Goal: Task Accomplishment & Management: Use online tool/utility

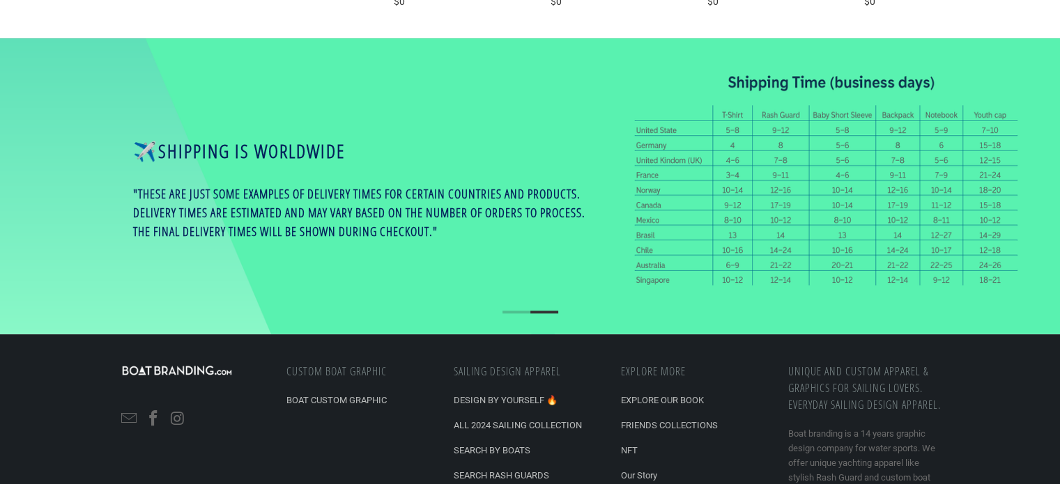
scroll to position [653, 0]
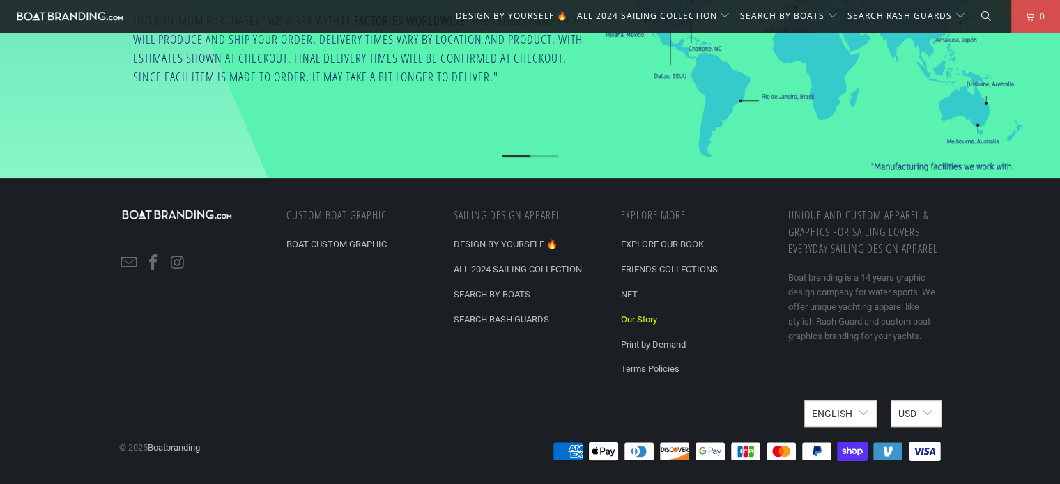
click at [640, 318] on link "Our Story" at bounding box center [639, 319] width 36 height 10
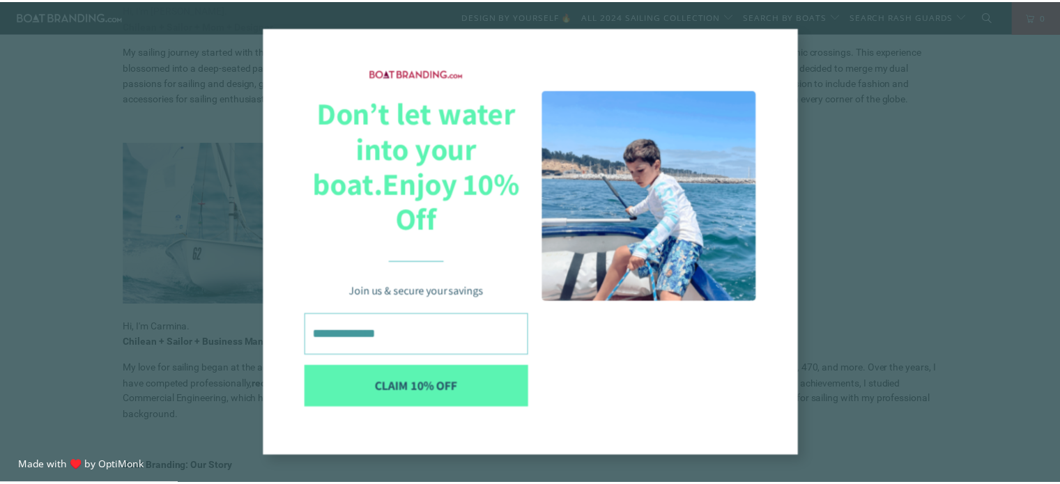
scroll to position [430, 0]
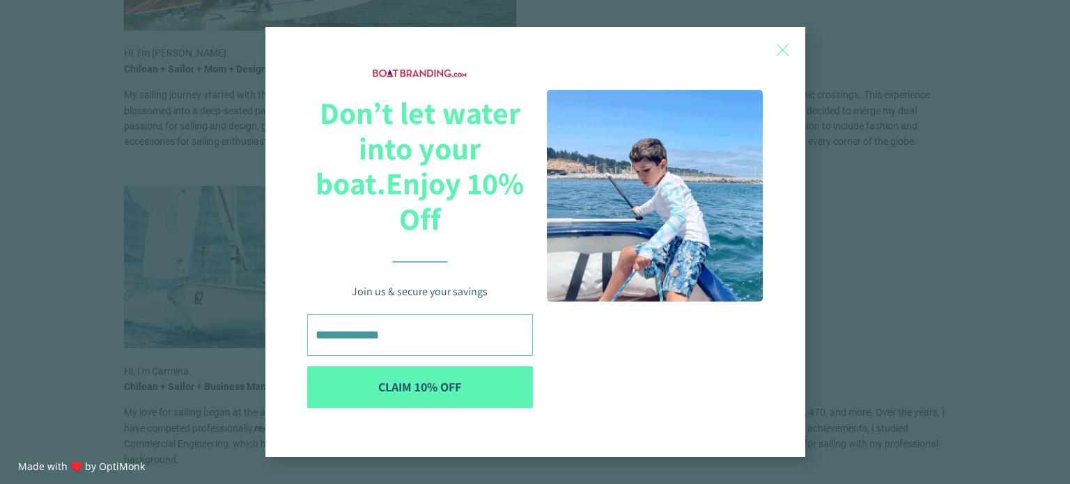
click at [885, 238] on div "X Don’t let water into your boat. Enjoy 10% Off Join us & secure your savings C…" at bounding box center [535, 242] width 1070 height 484
click at [786, 60] on span "X" at bounding box center [783, 49] width 15 height 21
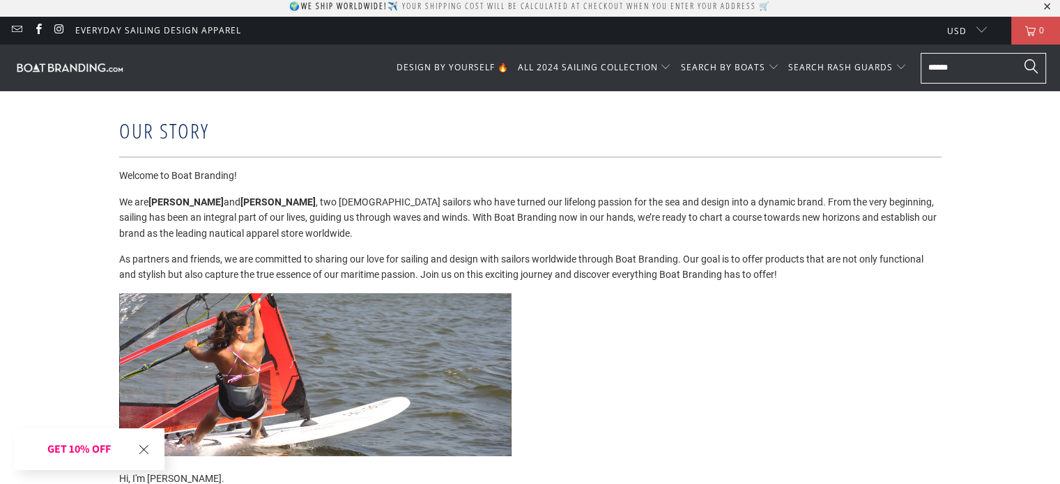
scroll to position [0, 0]
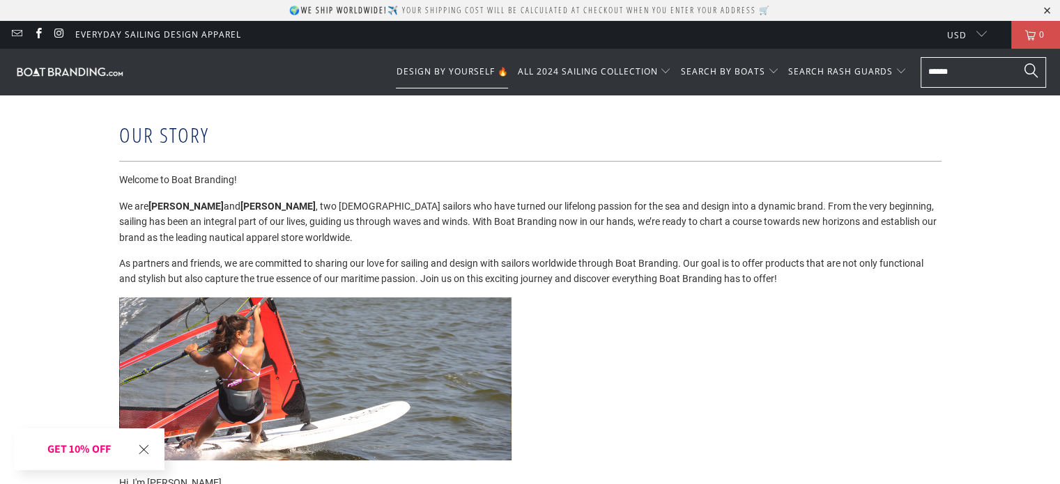
click at [479, 72] on span "DESIGN BY YOURSELF 🔥" at bounding box center [452, 72] width 112 height 12
